Goal: Task Accomplishment & Management: Complete application form

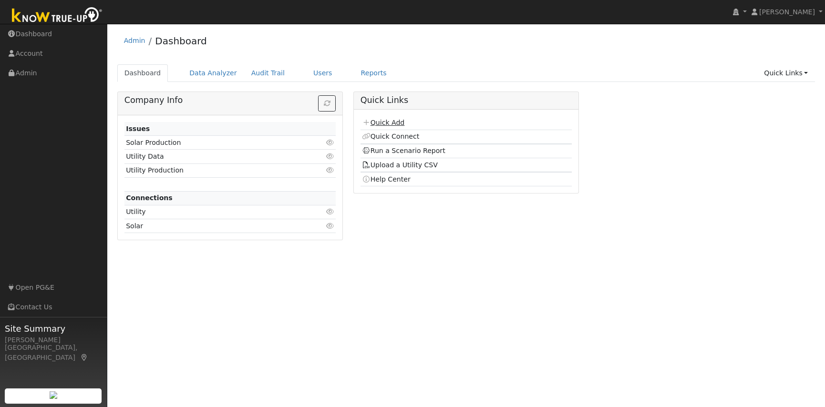
click at [395, 122] on link "Quick Add" at bounding box center [383, 123] width 42 height 8
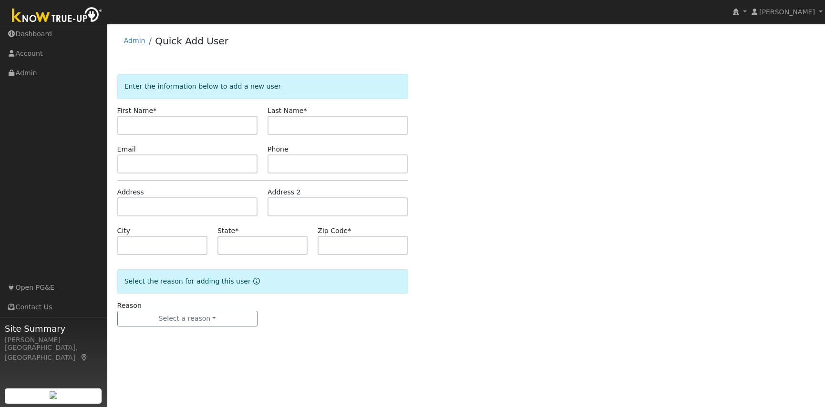
click at [166, 130] on input "text" at bounding box center [187, 125] width 140 height 19
type input "Ron"
type input "Langer"
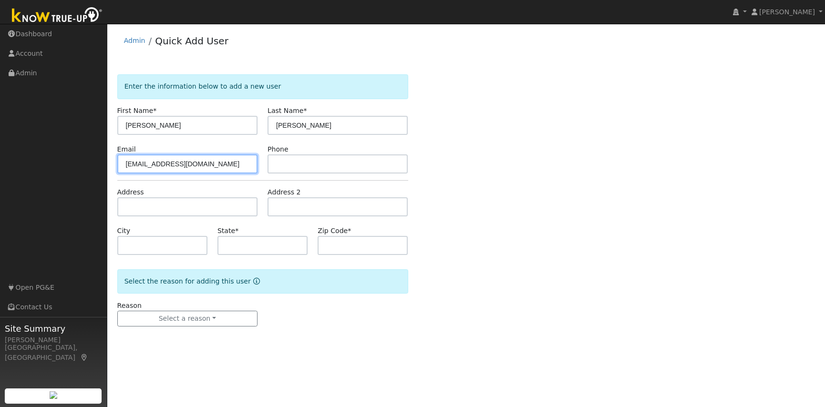
type input "rlanger209@gmail.com"
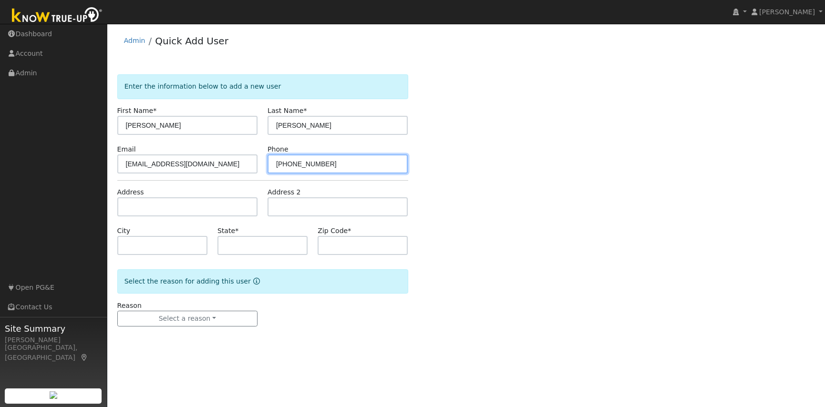
type input "925-788-2117"
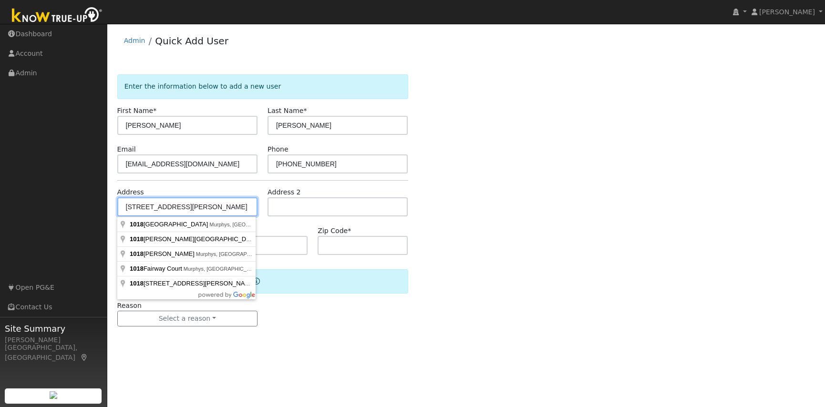
type input "1018 Laurel Lane"
type input "Murphys"
type input "CA"
type input "95247"
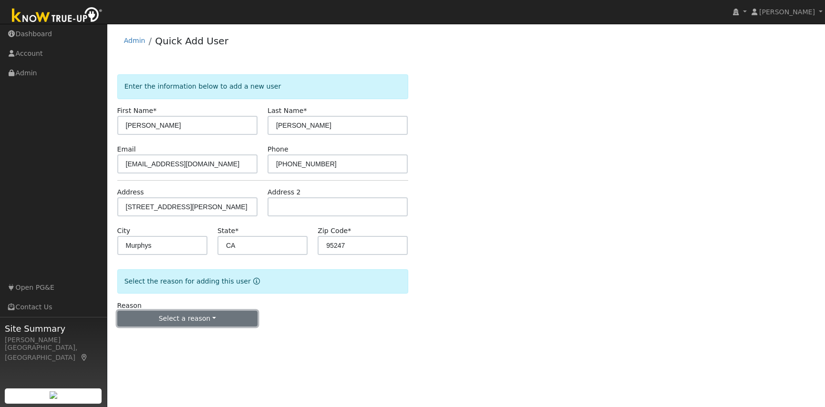
click at [205, 318] on button "Select a reason" at bounding box center [187, 319] width 140 height 16
click at [157, 337] on link "New lead" at bounding box center [170, 338] width 105 height 13
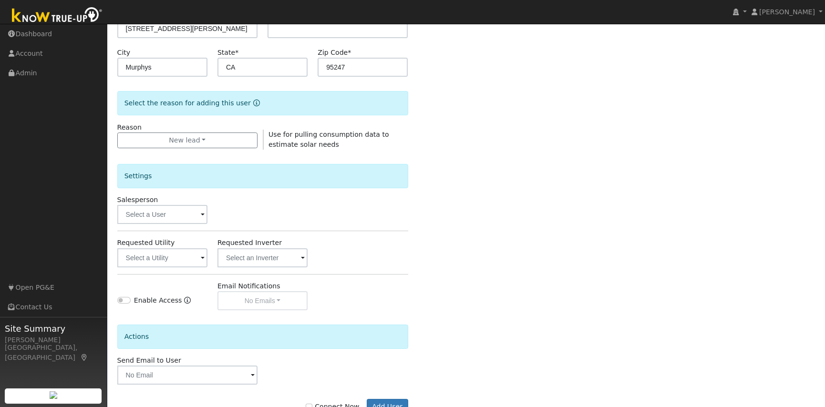
scroll to position [210, 0]
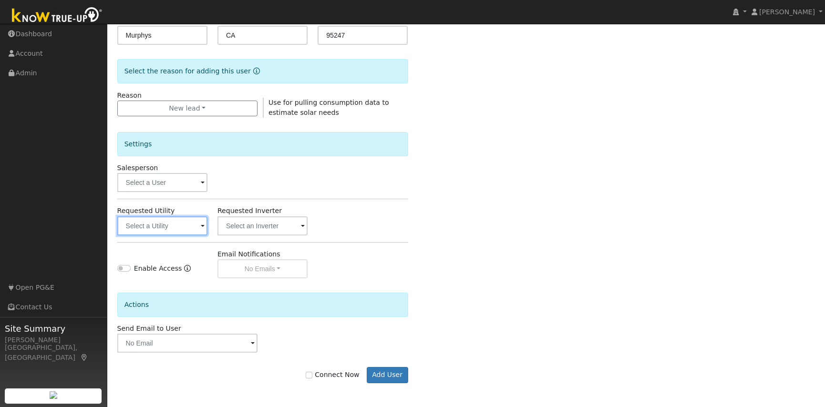
click at [178, 224] on input "text" at bounding box center [162, 225] width 90 height 19
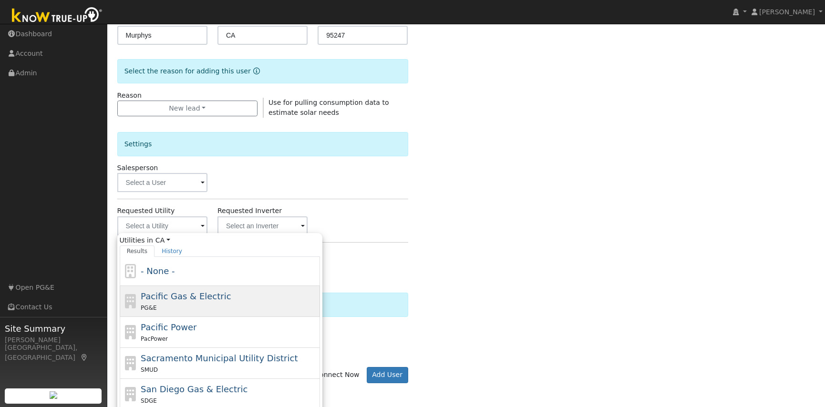
click at [209, 304] on div "PG&E" at bounding box center [229, 308] width 177 height 10
type input "Pacific Gas & Electric"
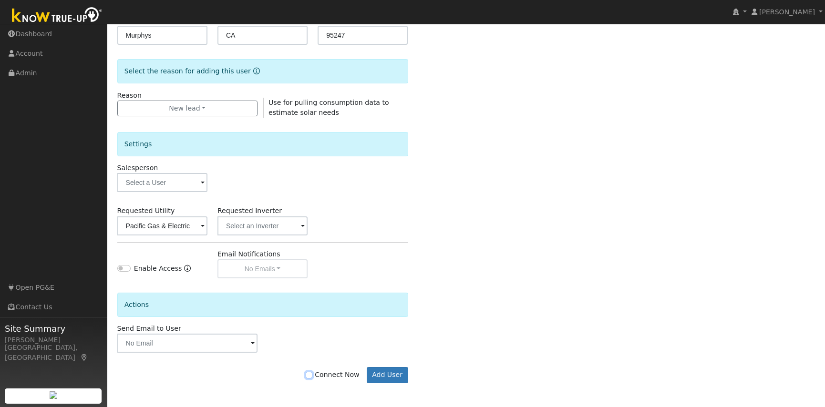
click at [312, 376] on input "Connect Now" at bounding box center [309, 375] width 7 height 7
checkbox input "true"
click at [391, 376] on button "Add User" at bounding box center [387, 375] width 41 height 16
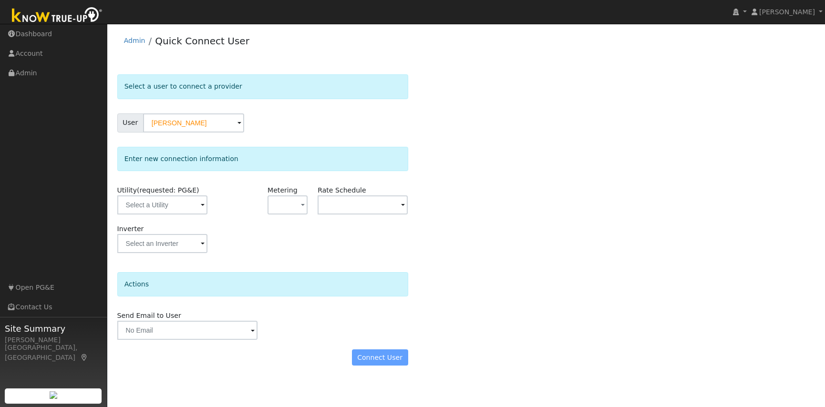
click at [201, 203] on span at bounding box center [203, 205] width 4 height 11
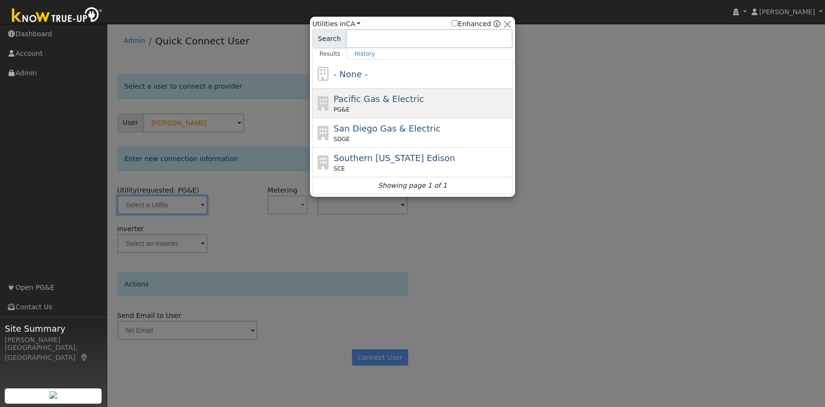
click at [473, 104] on div "Pacific Gas & Electric PG&E" at bounding box center [422, 102] width 177 height 21
type input "PG&E"
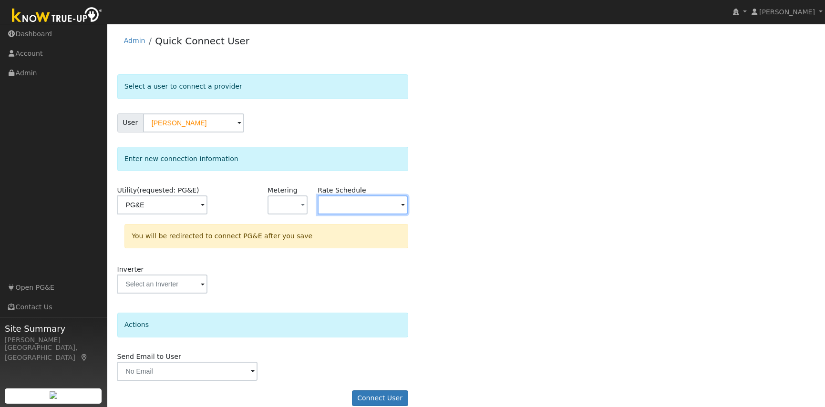
click at [207, 206] on input "text" at bounding box center [162, 204] width 90 height 19
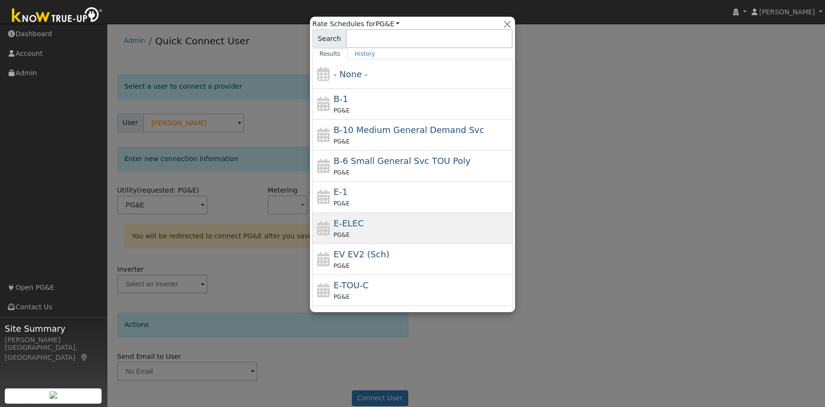
click at [350, 227] on span "E-ELEC" at bounding box center [349, 223] width 30 height 10
type input "E-ELEC"
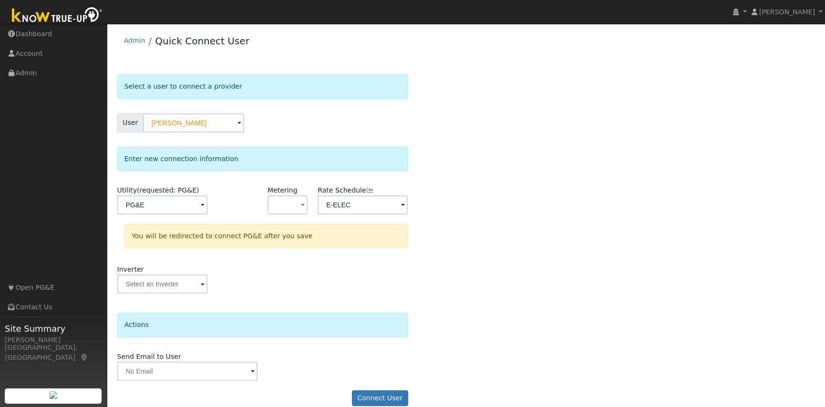
click at [477, 248] on div "Select a user to connect a provider User Ron Langer Account Default Account Def…" at bounding box center [466, 244] width 698 height 341
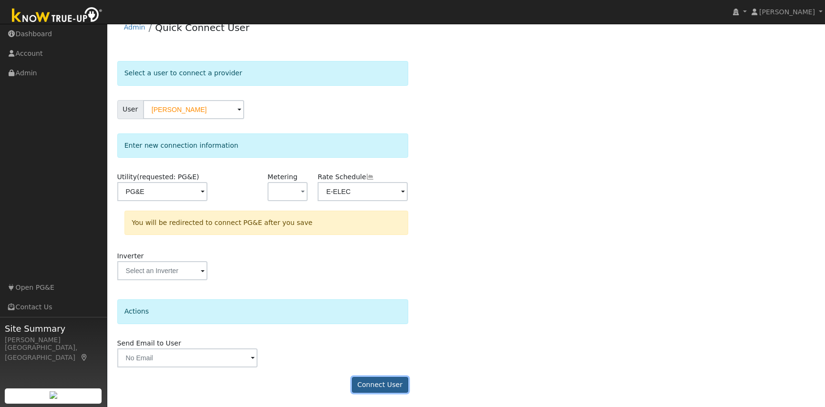
click at [376, 386] on button "Connect User" at bounding box center [380, 385] width 56 height 16
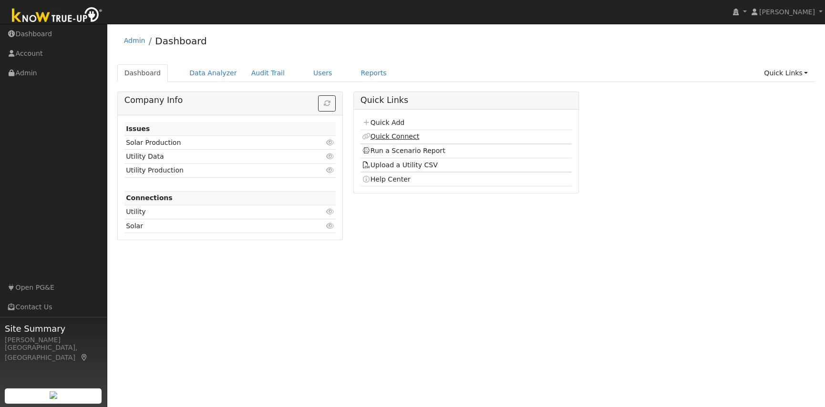
click at [397, 134] on link "Quick Connect" at bounding box center [390, 137] width 57 height 8
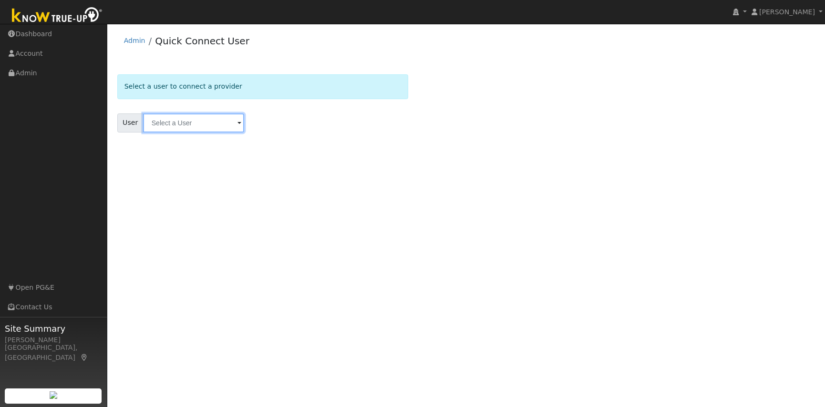
click at [155, 125] on input "text" at bounding box center [193, 122] width 101 height 19
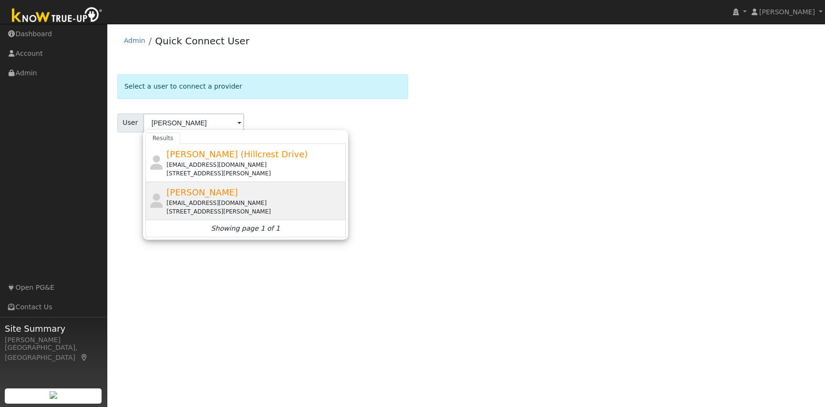
click at [263, 202] on div "rlanger209@gmail.com" at bounding box center [254, 203] width 177 height 9
type input "Ron Langer"
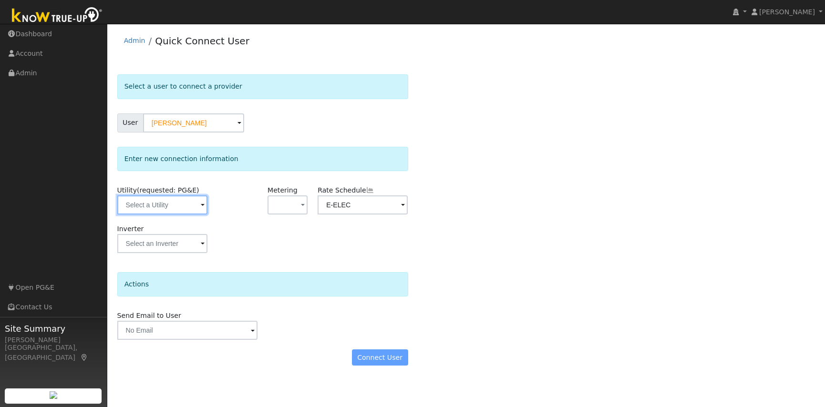
click at [164, 202] on input "text" at bounding box center [162, 204] width 90 height 19
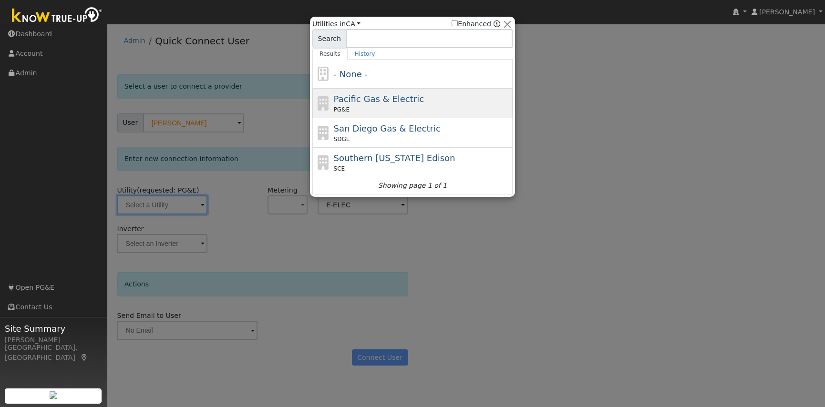
click at [381, 107] on div "PG&E" at bounding box center [422, 109] width 177 height 9
type input "PG&E"
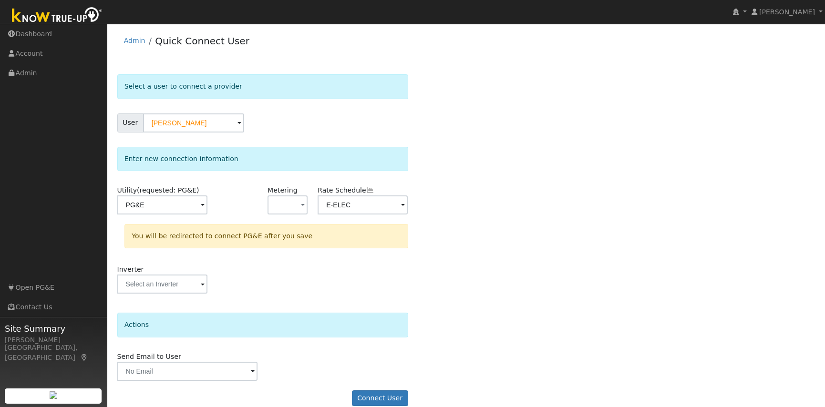
scroll to position [13, 0]
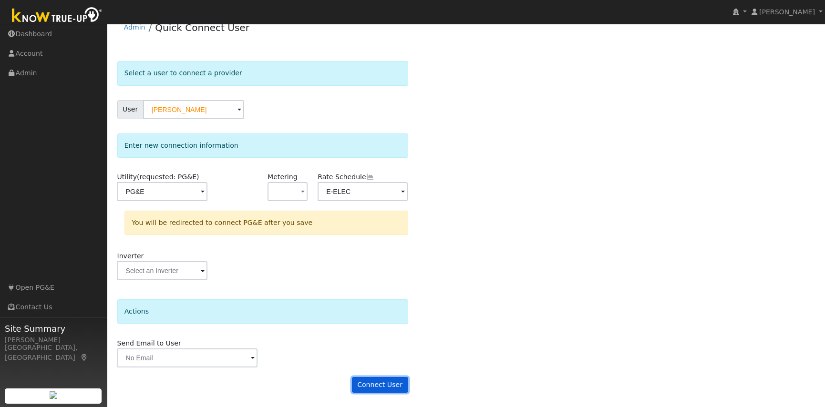
click at [379, 386] on button "Connect User" at bounding box center [380, 385] width 56 height 16
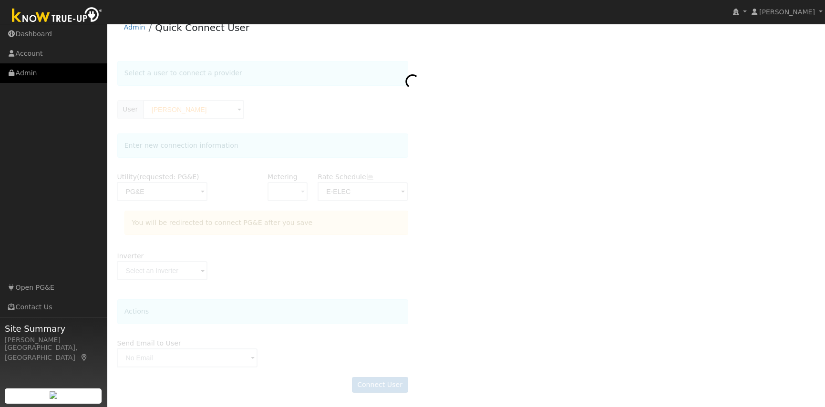
click at [28, 72] on link "Admin" at bounding box center [53, 73] width 107 height 20
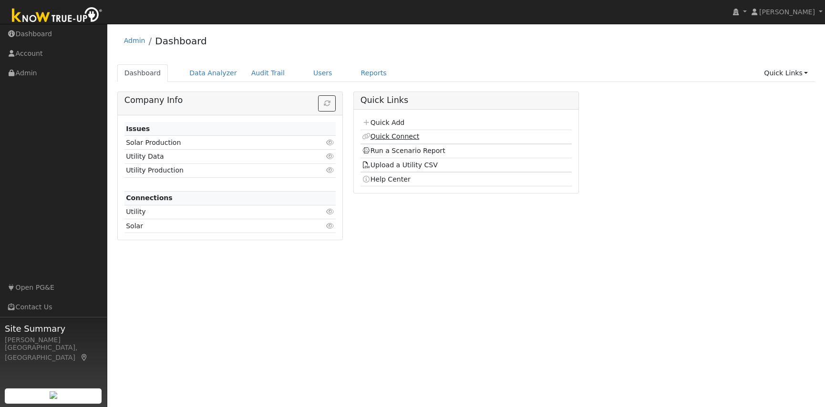
click at [382, 134] on link "Quick Connect" at bounding box center [390, 137] width 57 height 8
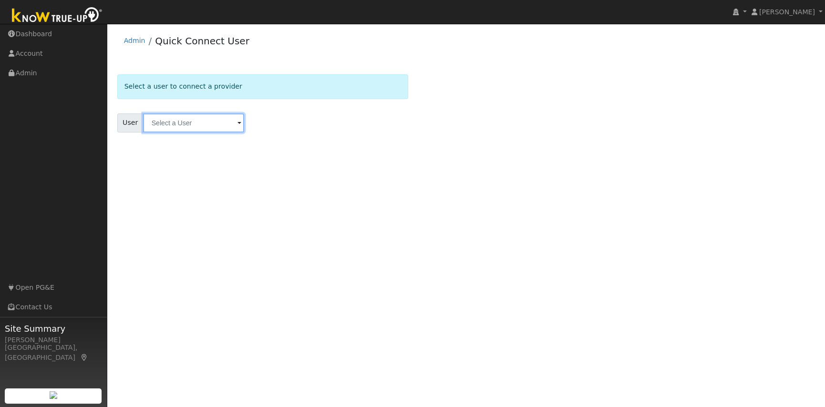
click at [179, 125] on input "text" at bounding box center [193, 122] width 101 height 19
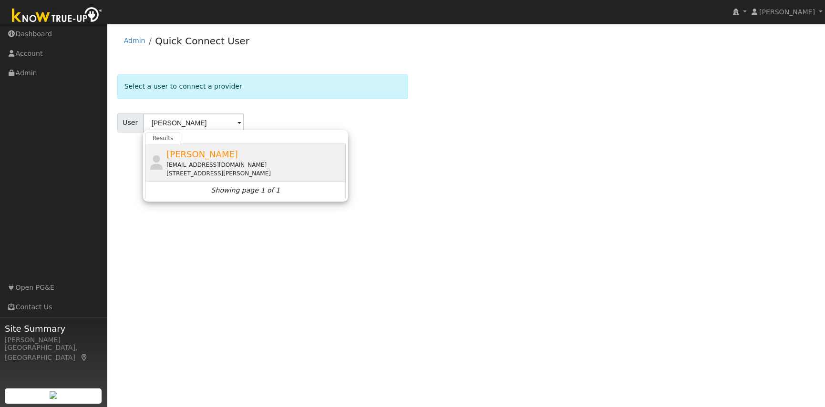
click at [193, 162] on div "[EMAIL_ADDRESS][DOMAIN_NAME]" at bounding box center [254, 165] width 177 height 9
type input "[PERSON_NAME]"
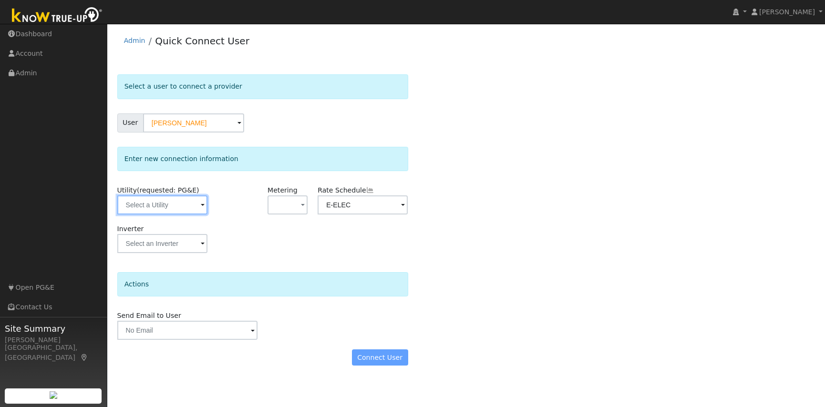
click at [191, 207] on input "text" at bounding box center [162, 204] width 90 height 19
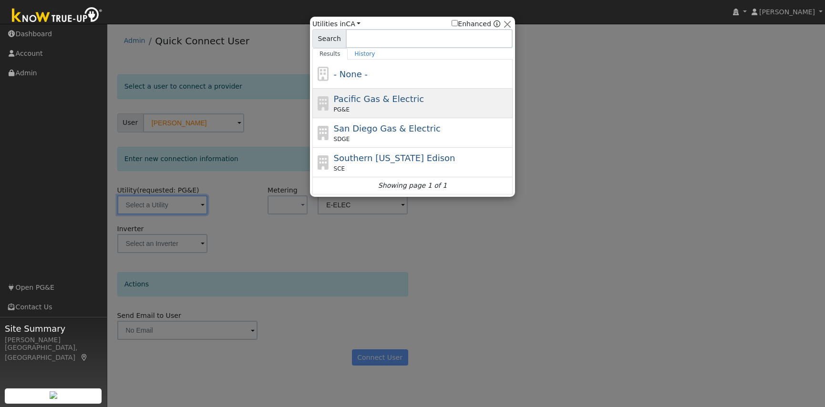
click at [379, 104] on span "Pacific Gas & Electric" at bounding box center [379, 99] width 90 height 10
type input "PG&E"
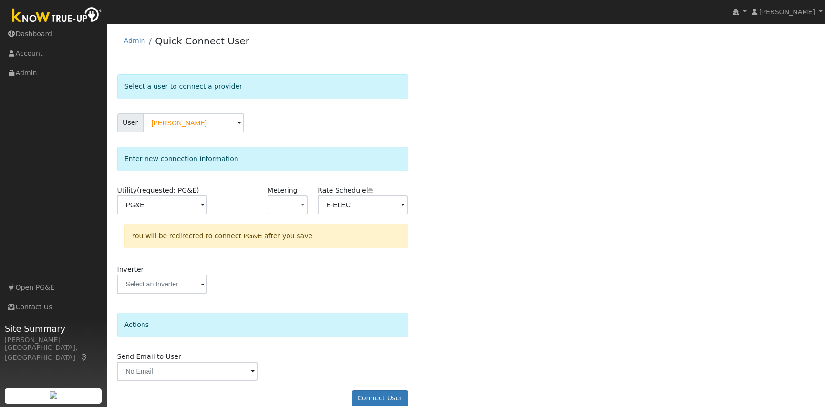
click at [326, 137] on form "Select a user to connect a provider User [PERSON_NAME] Account Default Account …" at bounding box center [262, 244] width 291 height 341
click at [204, 206] on span at bounding box center [203, 205] width 4 height 11
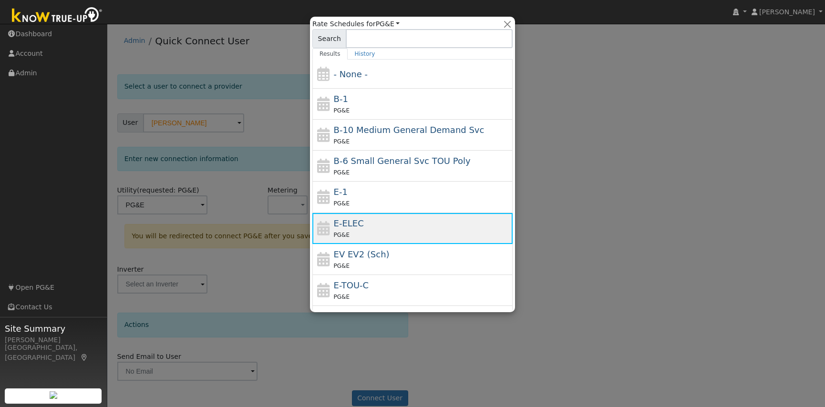
click at [353, 230] on div "PG&E" at bounding box center [422, 235] width 177 height 10
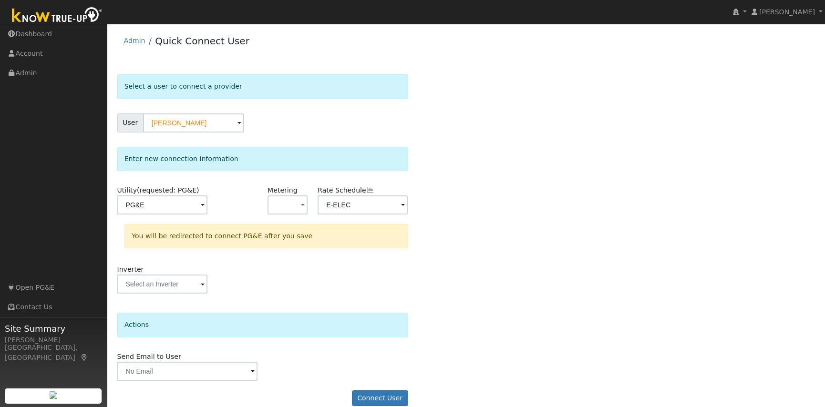
scroll to position [13, 0]
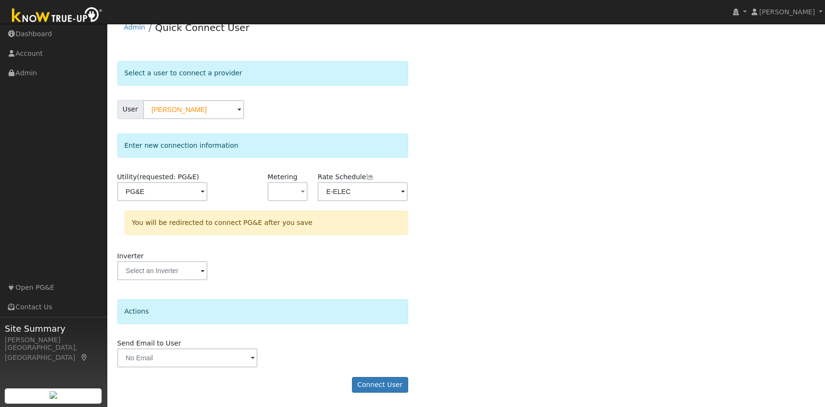
click at [251, 360] on span at bounding box center [253, 358] width 4 height 11
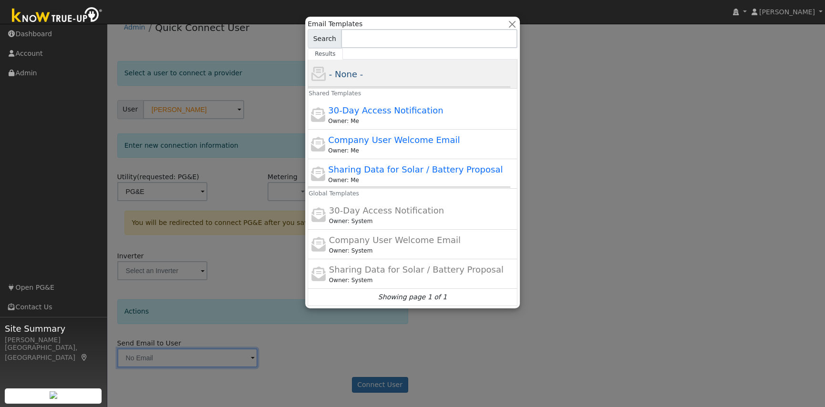
click at [347, 75] on span "- None -" at bounding box center [346, 74] width 34 height 10
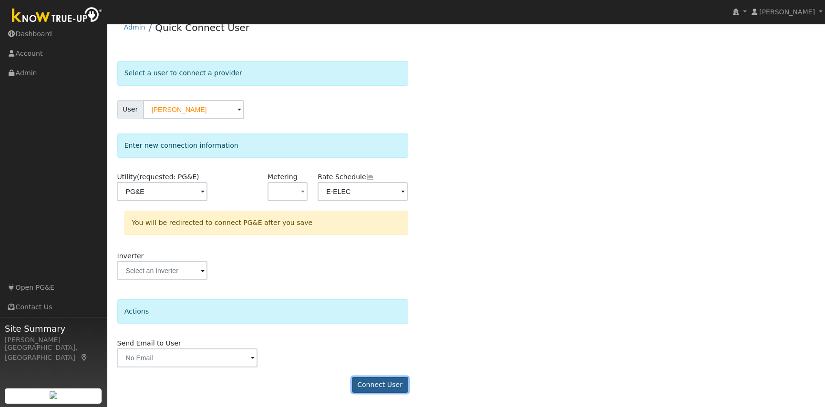
click at [382, 384] on button "Connect User" at bounding box center [380, 385] width 56 height 16
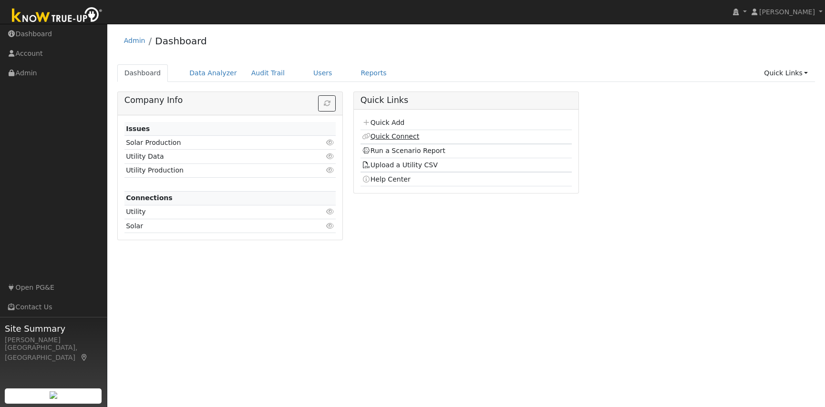
click at [394, 137] on link "Quick Connect" at bounding box center [390, 137] width 57 height 8
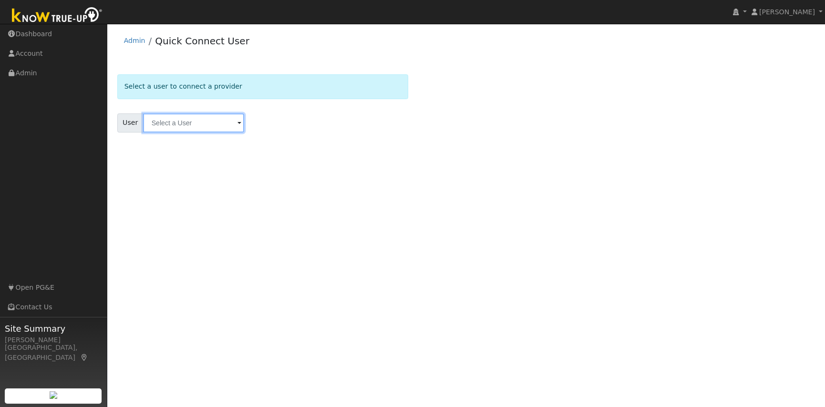
click at [181, 124] on input "text" at bounding box center [193, 122] width 101 height 19
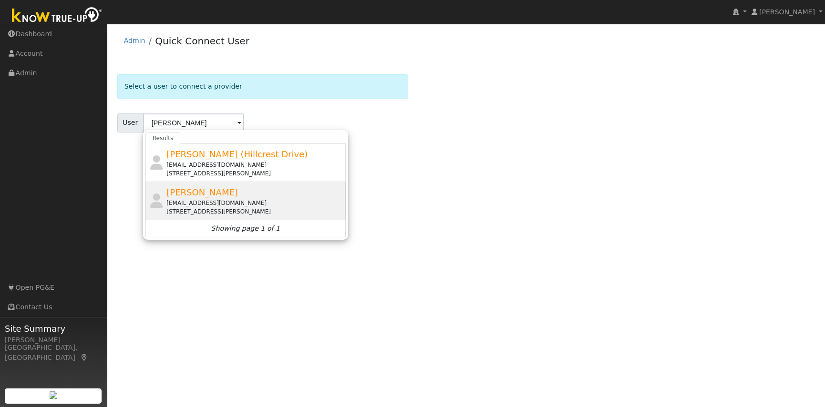
click at [210, 196] on div "[PERSON_NAME] [EMAIL_ADDRESS][DOMAIN_NAME] [STREET_ADDRESS][PERSON_NAME]" at bounding box center [254, 201] width 177 height 30
type input "[PERSON_NAME]"
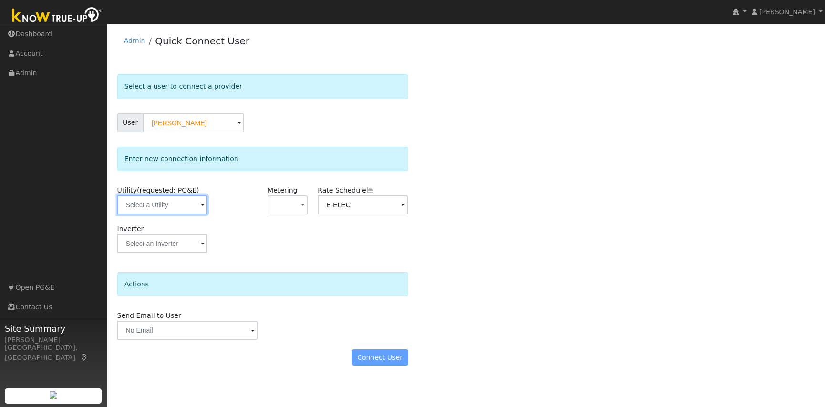
click at [185, 208] on input "text" at bounding box center [162, 204] width 90 height 19
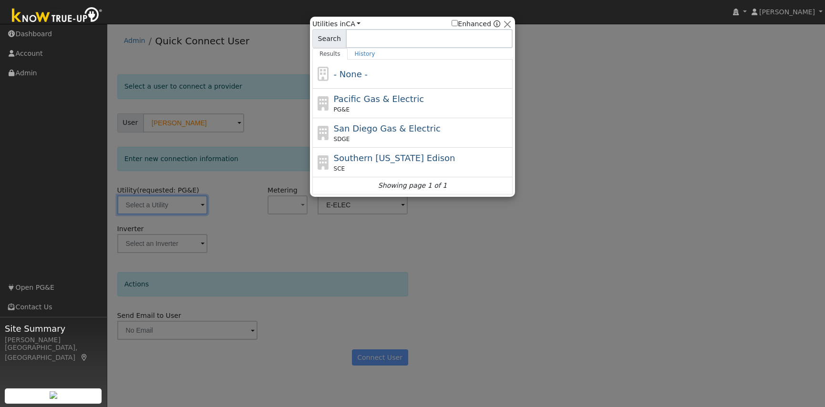
click at [402, 103] on span "Pacific Gas & Electric" at bounding box center [379, 99] width 90 height 10
type input "PG&E"
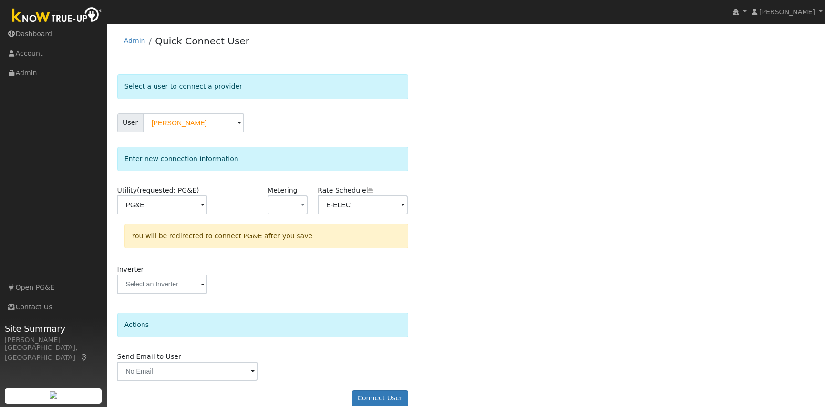
scroll to position [13, 0]
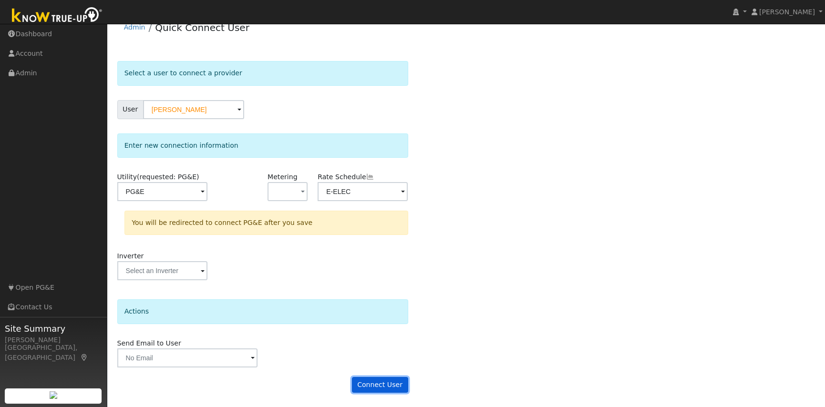
click at [384, 383] on button "Connect User" at bounding box center [380, 385] width 56 height 16
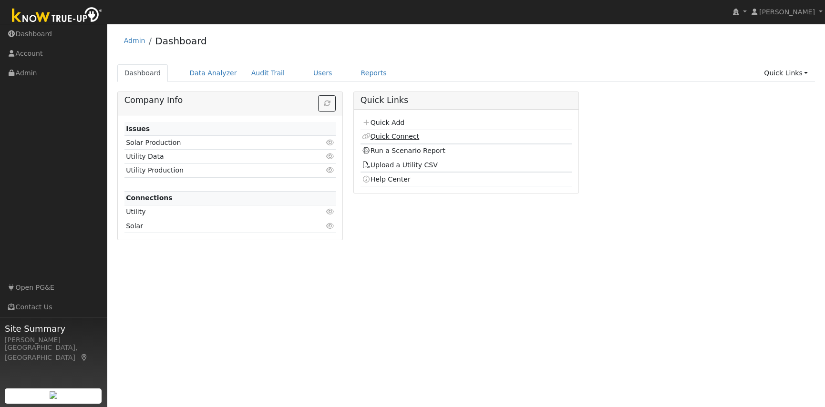
click at [398, 135] on link "Quick Connect" at bounding box center [390, 137] width 57 height 8
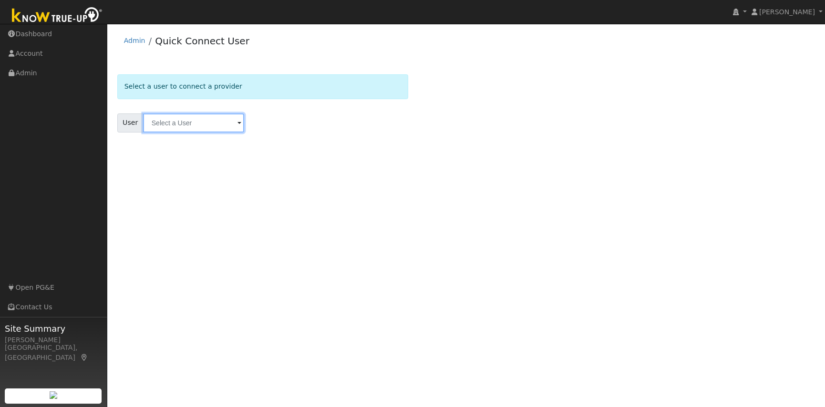
click at [188, 121] on input "text" at bounding box center [193, 122] width 101 height 19
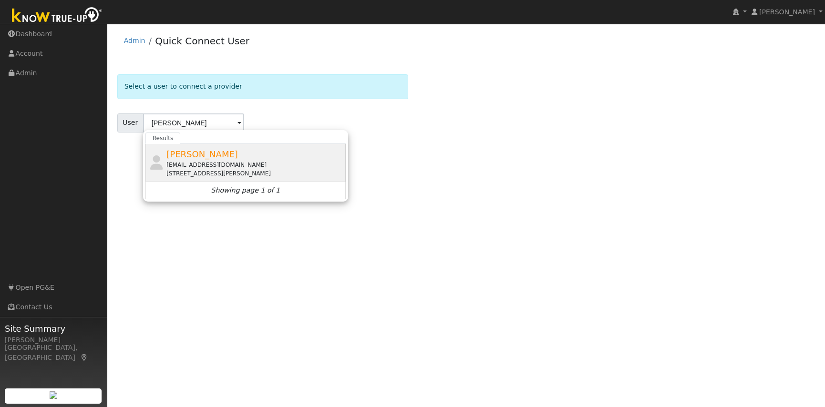
click at [202, 165] on div "[EMAIL_ADDRESS][DOMAIN_NAME]" at bounding box center [254, 165] width 177 height 9
type input "[PERSON_NAME]"
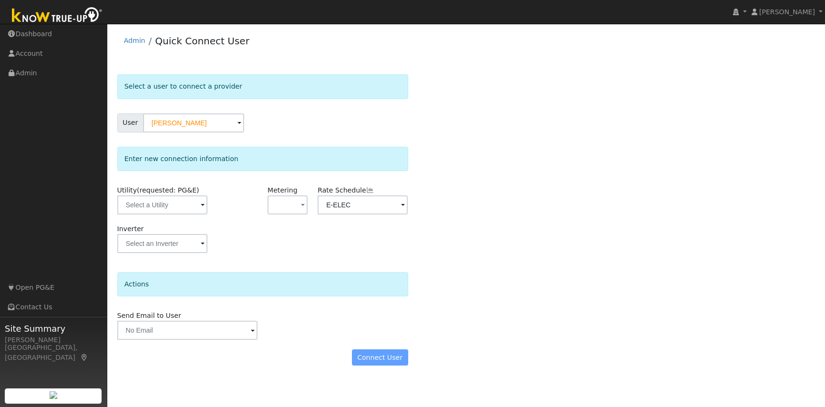
click at [202, 204] on span at bounding box center [203, 205] width 4 height 11
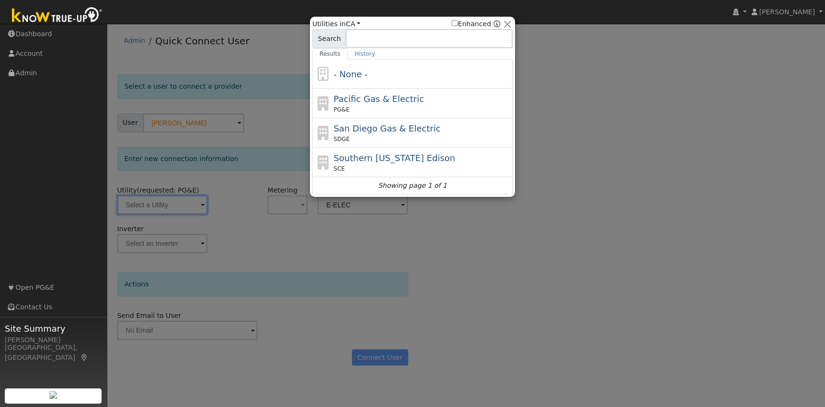
click at [379, 99] on span "Pacific Gas & Electric" at bounding box center [379, 99] width 90 height 10
type input "PG&E"
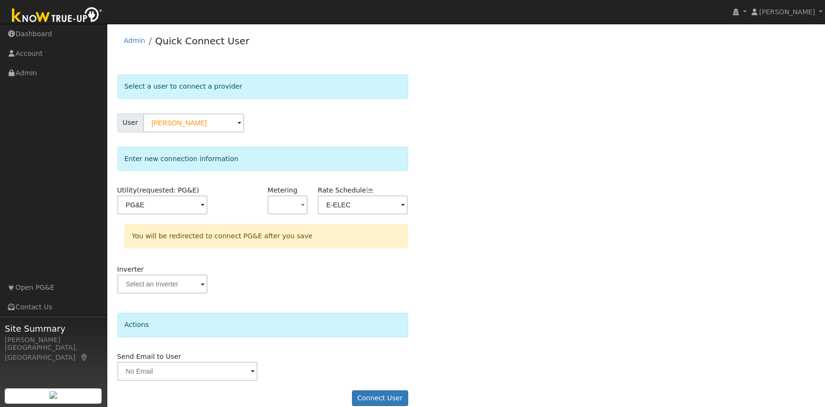
click at [476, 160] on div "Select a user to connect a provider User [PERSON_NAME] Account Default Account …" at bounding box center [466, 244] width 698 height 341
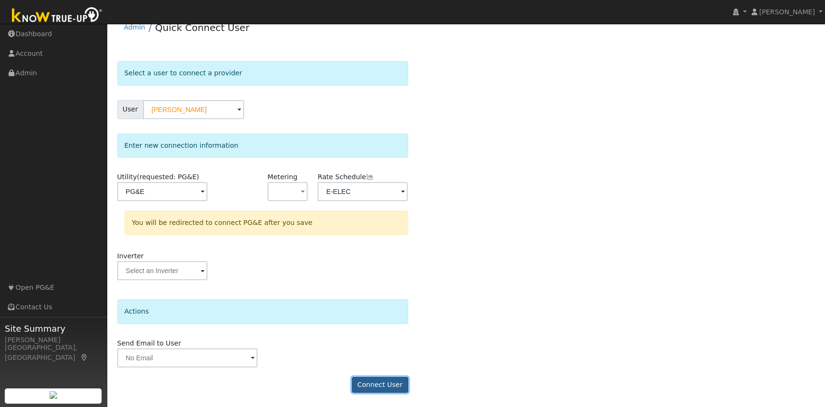
click at [376, 381] on button "Connect User" at bounding box center [380, 385] width 56 height 16
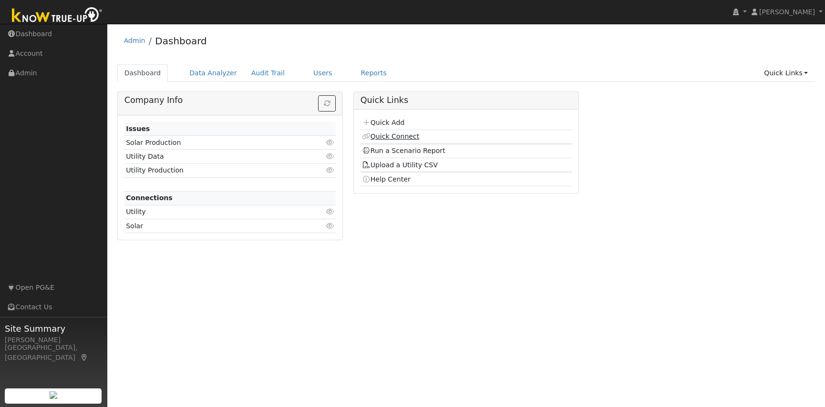
click at [389, 136] on link "Quick Connect" at bounding box center [390, 137] width 57 height 8
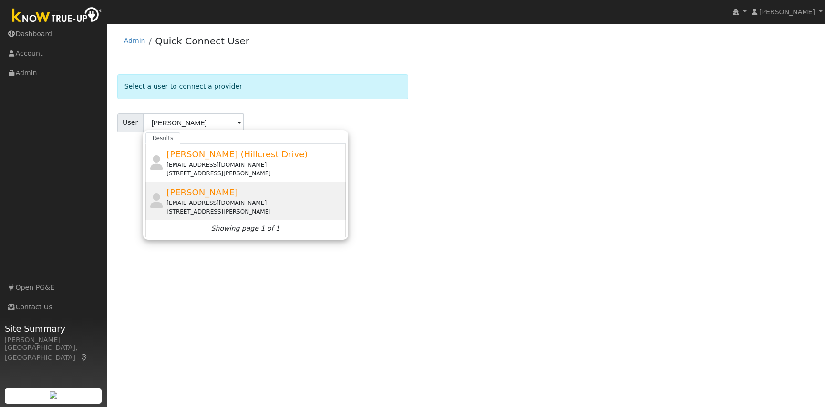
click at [226, 208] on div "1018 Laurel Lane, Murphys, CA 95247" at bounding box center [254, 211] width 177 height 9
type input "Ron Langer"
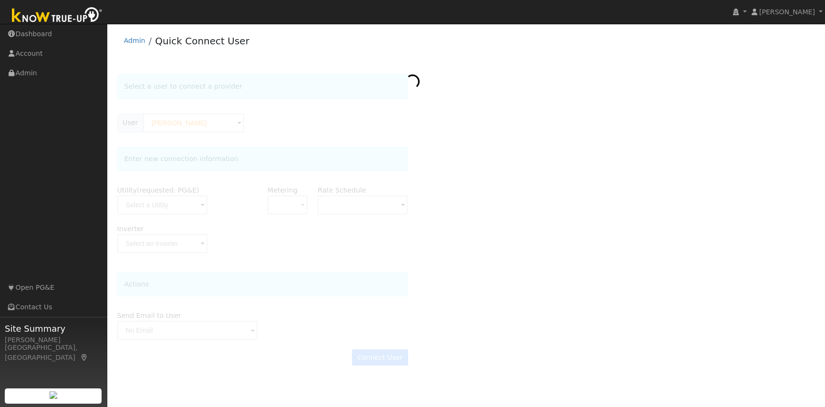
type input "E-ELEC"
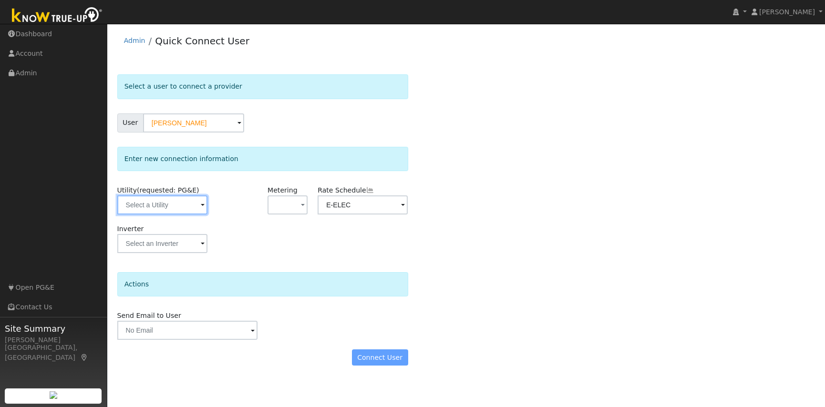
click at [168, 206] on input "text" at bounding box center [162, 204] width 90 height 19
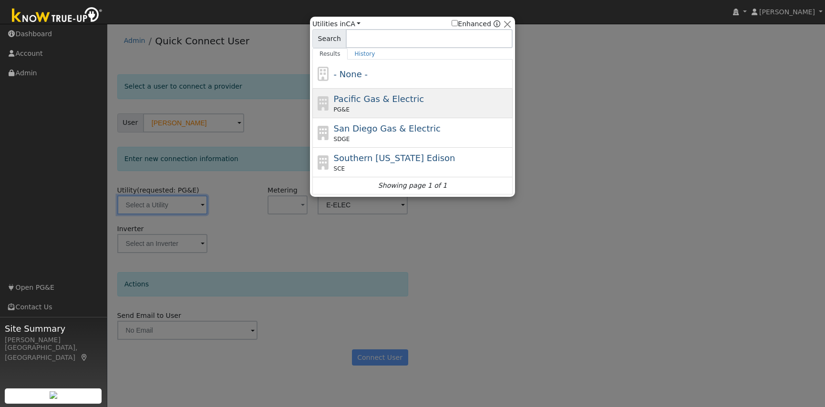
click at [414, 109] on div "PG&E" at bounding box center [422, 109] width 177 height 9
type input "PG&E"
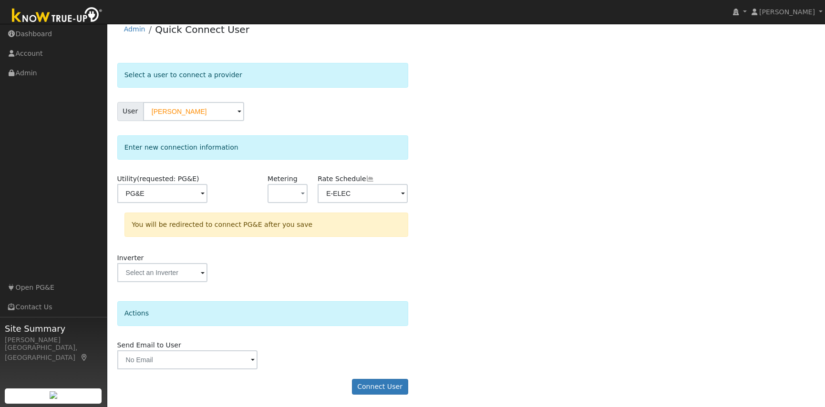
scroll to position [13, 0]
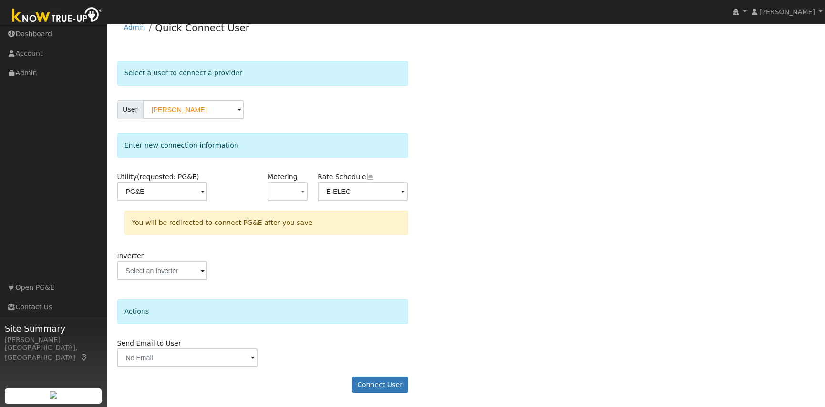
click at [434, 186] on div "Select a user to connect a provider User Ron Langer Account Default Account Def…" at bounding box center [466, 231] width 698 height 341
click at [377, 383] on button "Connect User" at bounding box center [380, 385] width 56 height 16
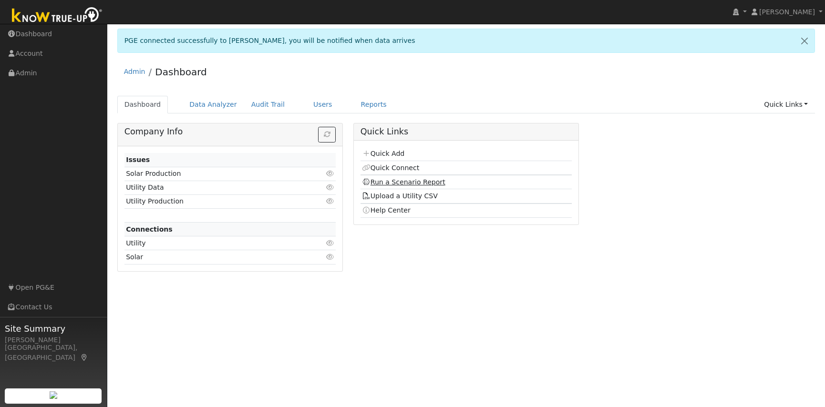
click at [396, 184] on link "Run a Scenario Report" at bounding box center [403, 182] width 83 height 8
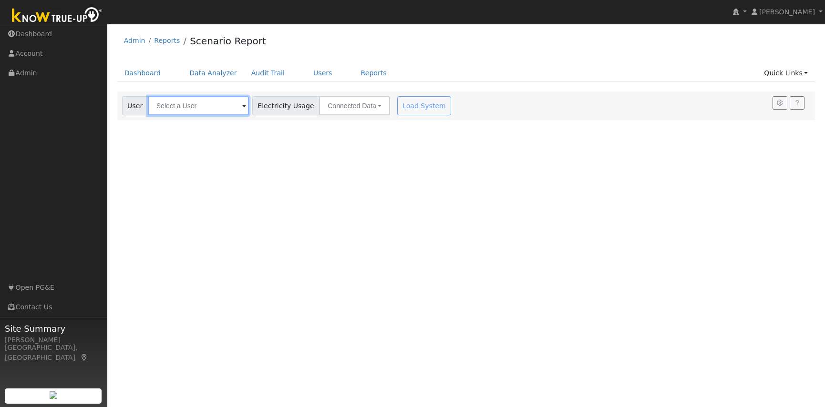
click at [166, 110] on input "text" at bounding box center [198, 105] width 101 height 19
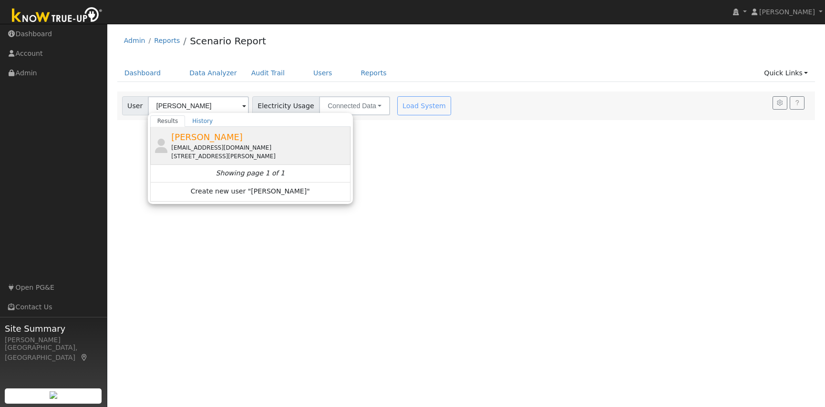
click at [196, 150] on div "[EMAIL_ADDRESS][DOMAIN_NAME]" at bounding box center [259, 147] width 177 height 9
type input "[PERSON_NAME]"
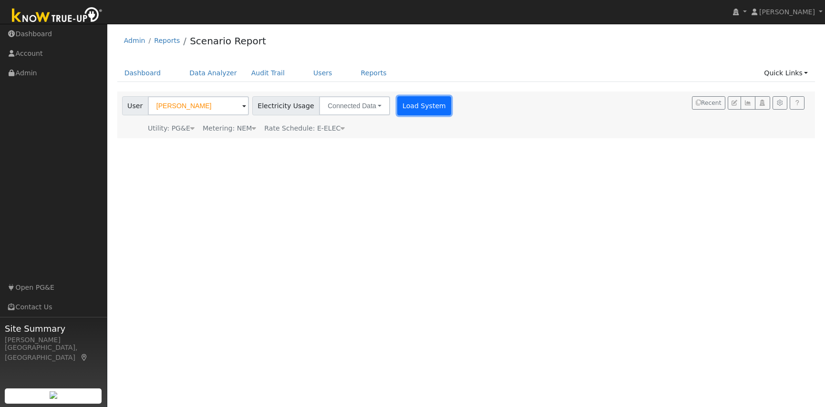
click at [404, 107] on button "Load System" at bounding box center [424, 105] width 54 height 19
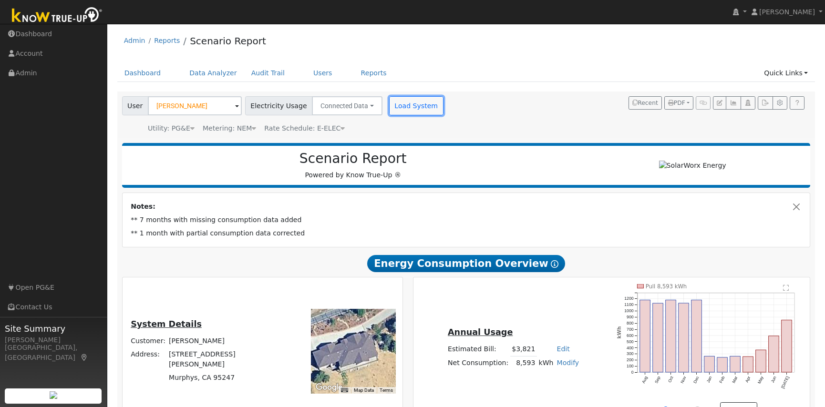
click at [389, 105] on button "Load System" at bounding box center [416, 105] width 54 height 19
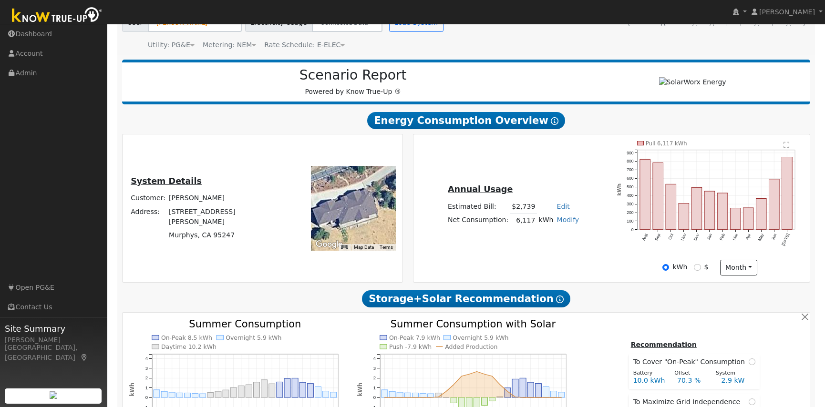
scroll to position [92, 0]
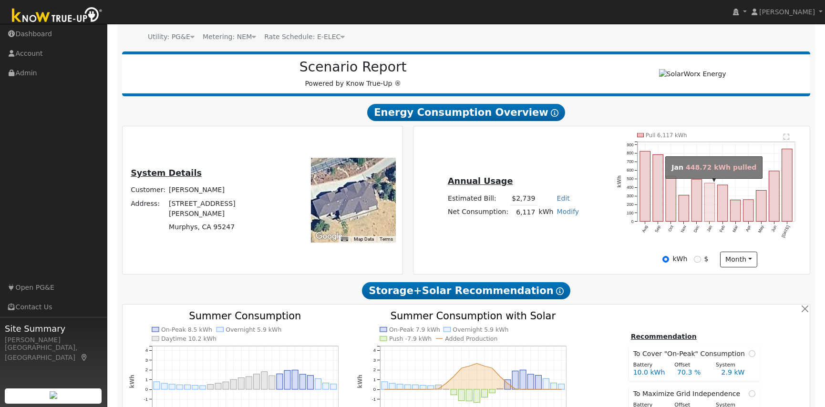
click at [710, 203] on rect "onclick=""" at bounding box center [709, 202] width 10 height 38
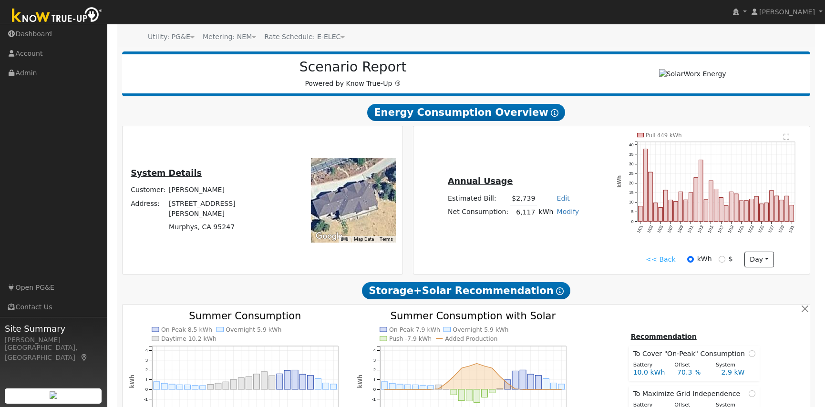
click at [664, 259] on link "<< Back" at bounding box center [660, 260] width 30 height 10
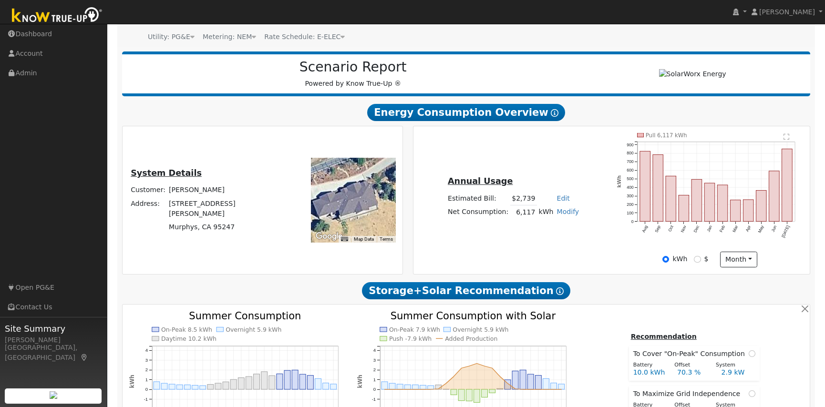
click at [618, 244] on icon "Pull 6,117 kWh Aug Sep Oct Nov Dec Jan Feb Mar Apr May Jun [DATE] 0 100 200 300…" at bounding box center [709, 192] width 186 height 118
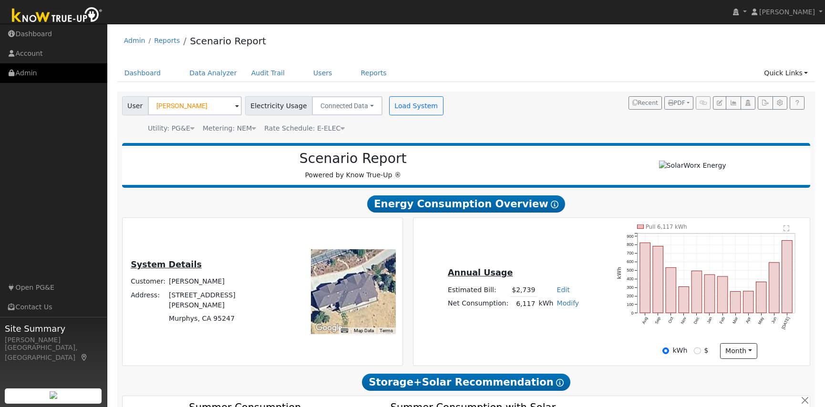
click at [25, 74] on link "Admin" at bounding box center [53, 73] width 107 height 20
